Goal: Register for event/course

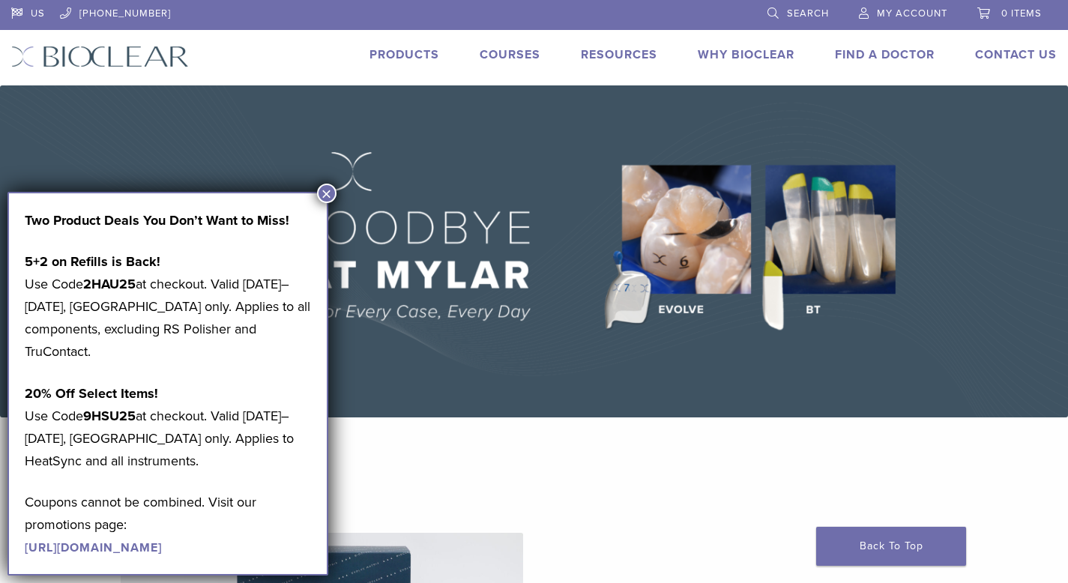
click at [894, 15] on span "My Account" at bounding box center [912, 13] width 70 height 12
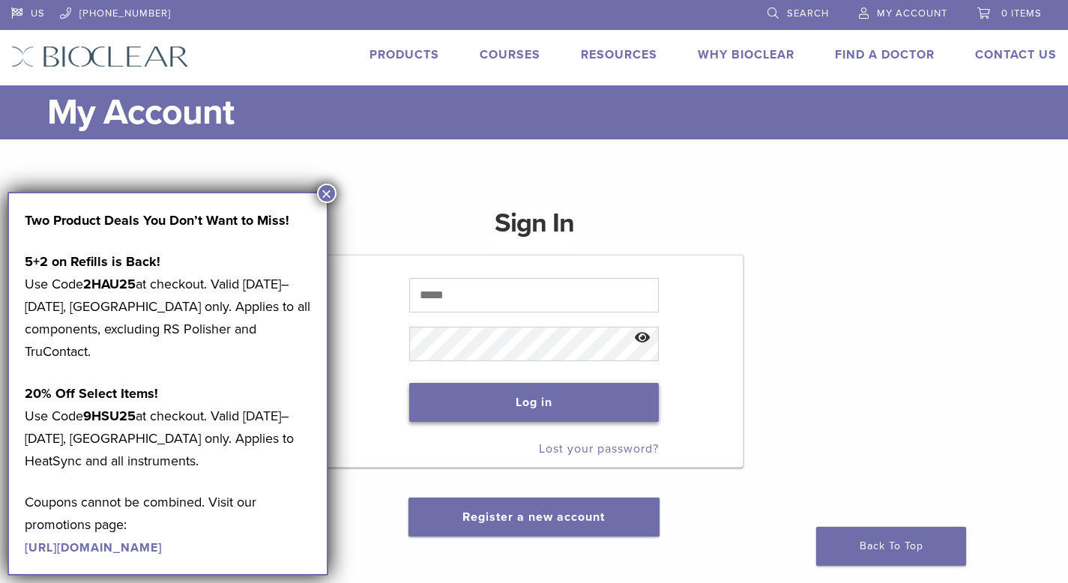
click at [570, 406] on button "Log in" at bounding box center [534, 402] width 250 height 39
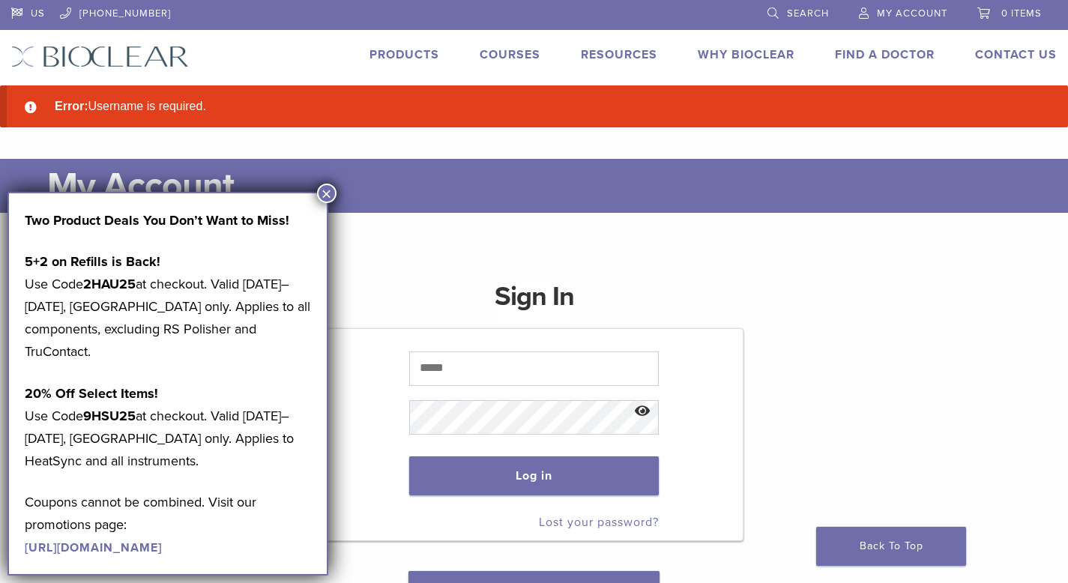
click at [507, 365] on input "text" at bounding box center [534, 369] width 250 height 34
click at [322, 193] on button "×" at bounding box center [326, 193] width 19 height 19
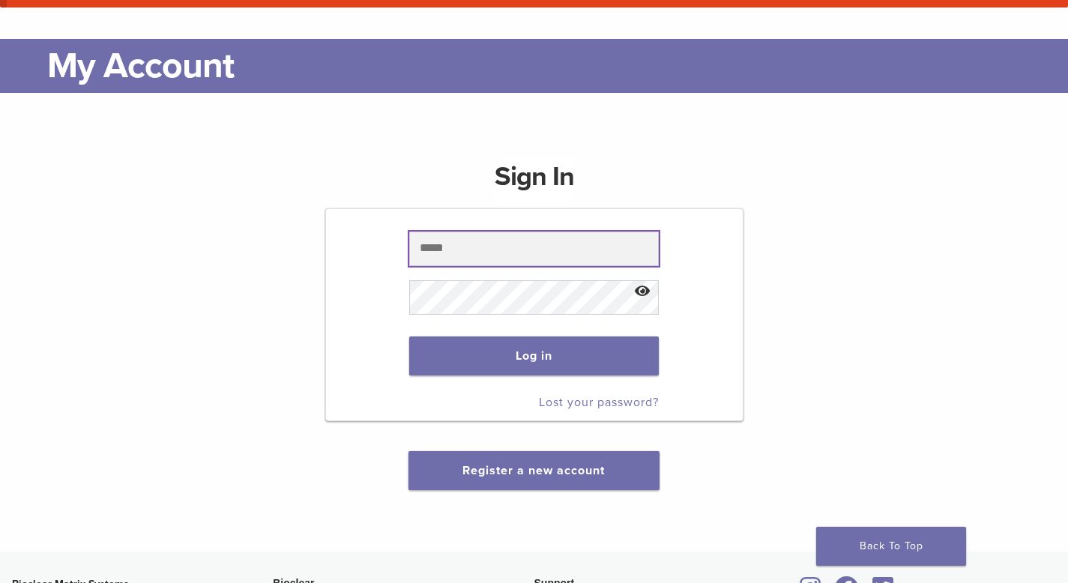
scroll to position [131, 0]
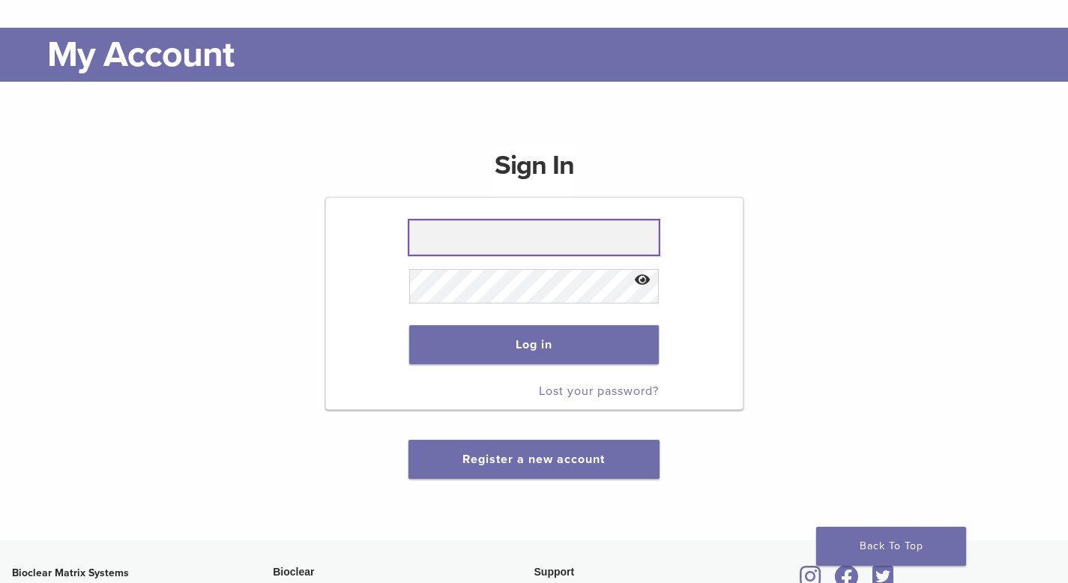
click at [525, 234] on input "text" at bounding box center [534, 237] width 250 height 34
type input "**********"
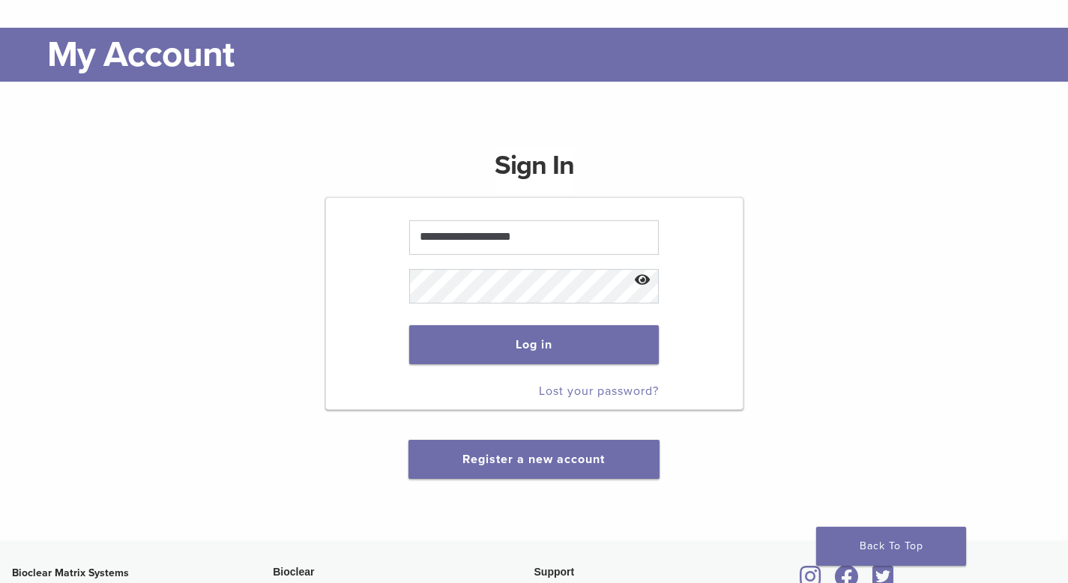
click at [648, 283] on button "Show password" at bounding box center [643, 281] width 32 height 38
click at [558, 341] on button "Log in" at bounding box center [534, 344] width 250 height 39
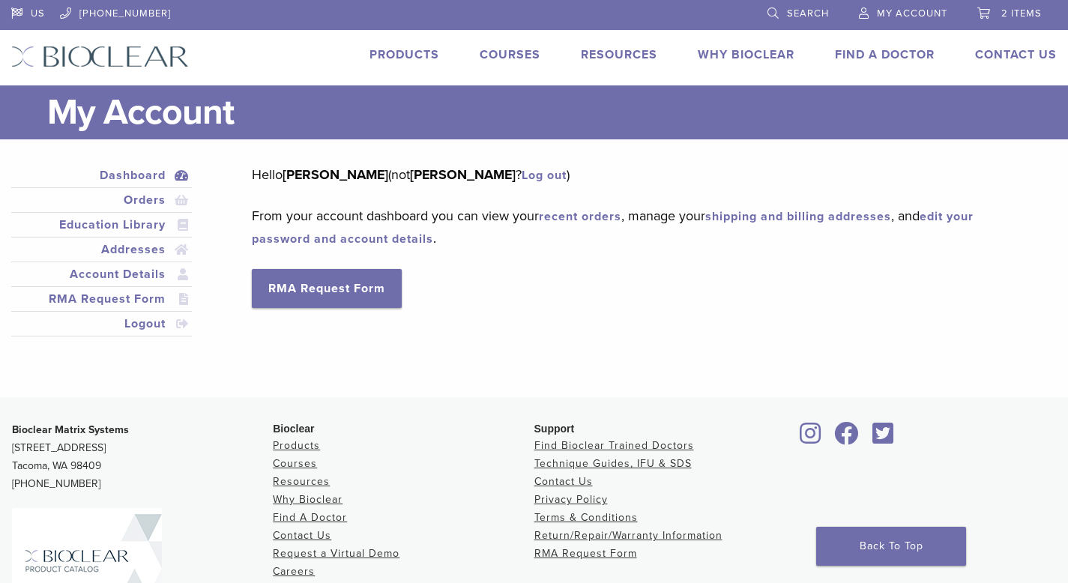
click at [525, 53] on link "Courses" at bounding box center [510, 54] width 61 height 15
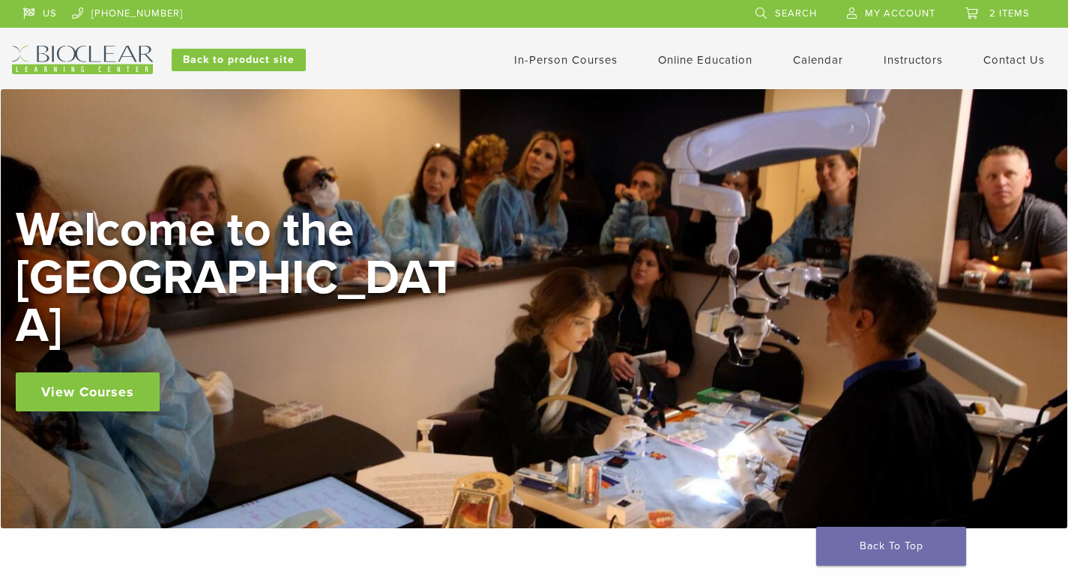
click at [563, 61] on link "In-Person Courses" at bounding box center [565, 59] width 103 height 13
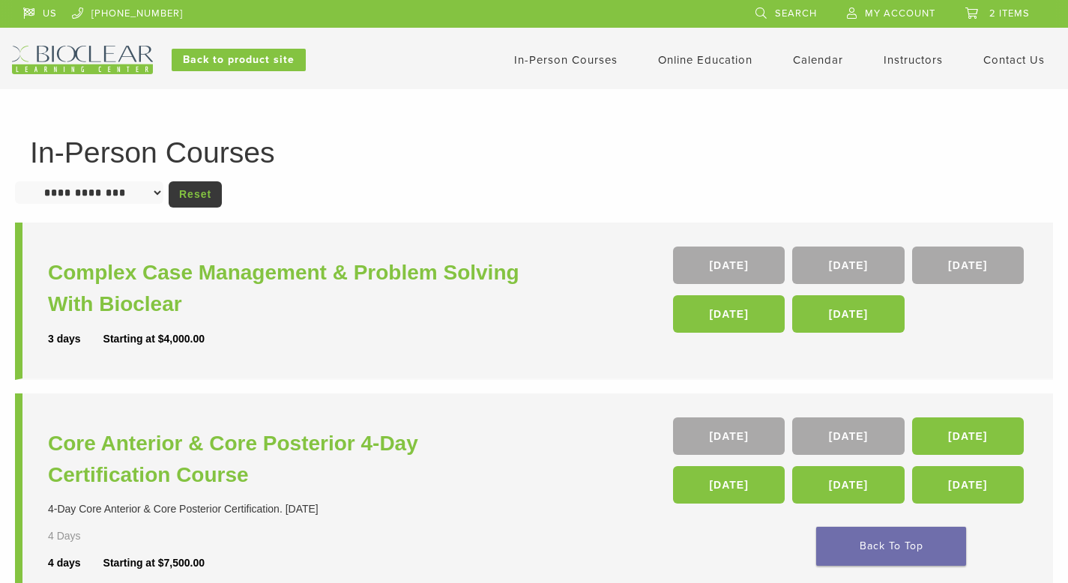
click at [109, 194] on select "**********" at bounding box center [89, 192] width 148 height 22
select select "******"
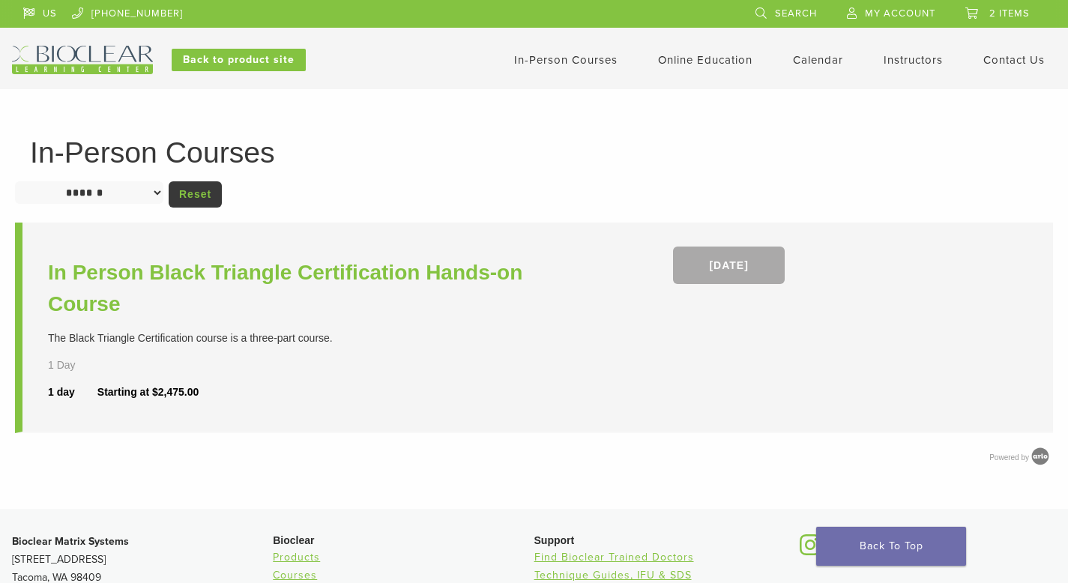
click at [582, 58] on link "In-Person Courses" at bounding box center [565, 59] width 103 height 13
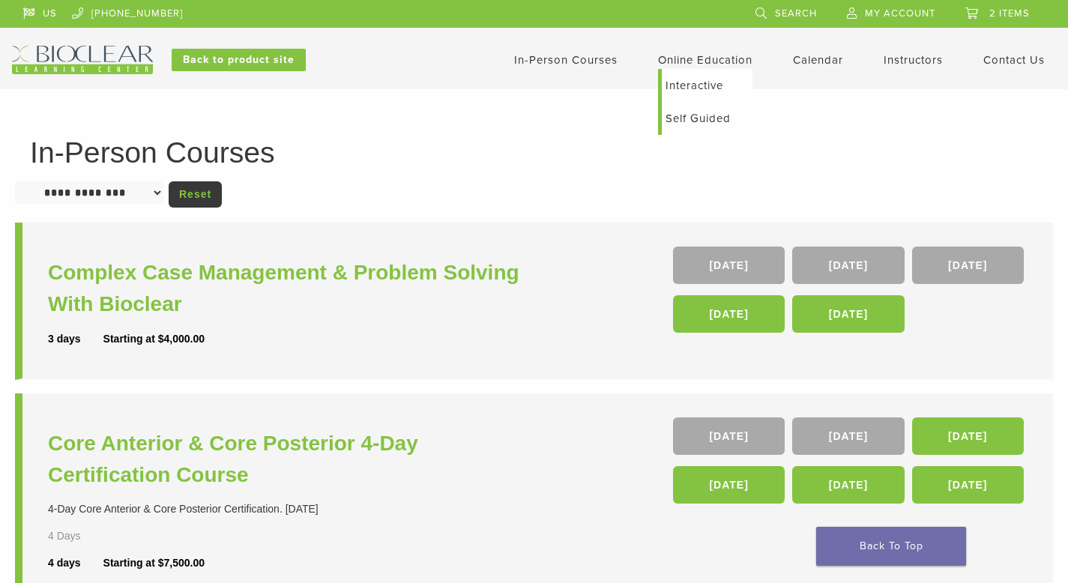
click at [693, 85] on link "Interactive" at bounding box center [707, 85] width 91 height 33
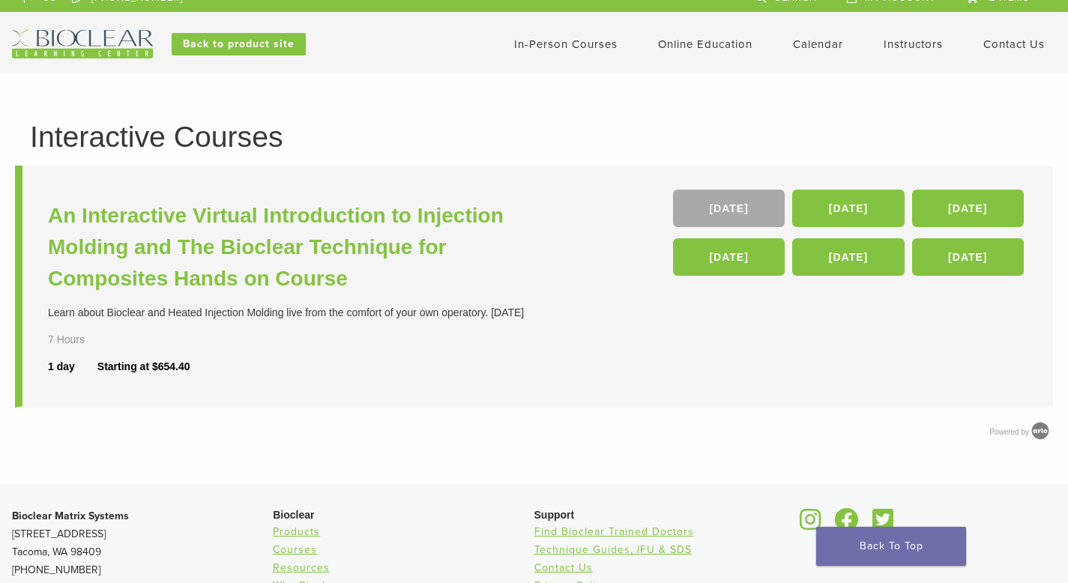
scroll to position [5, 0]
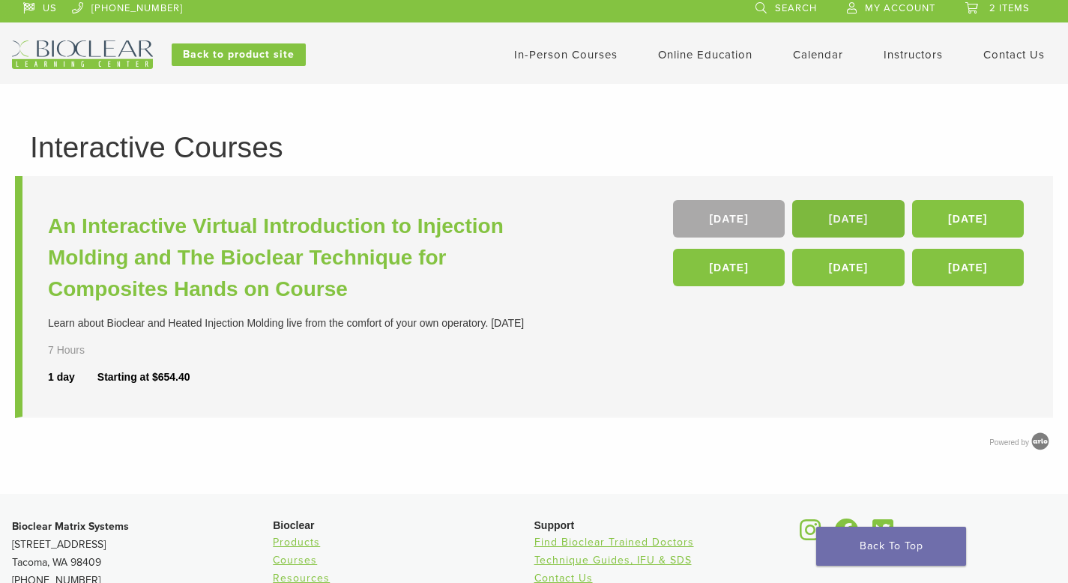
click at [863, 223] on link "10 Oct" at bounding box center [848, 218] width 112 height 37
